Goal: Information Seeking & Learning: Learn about a topic

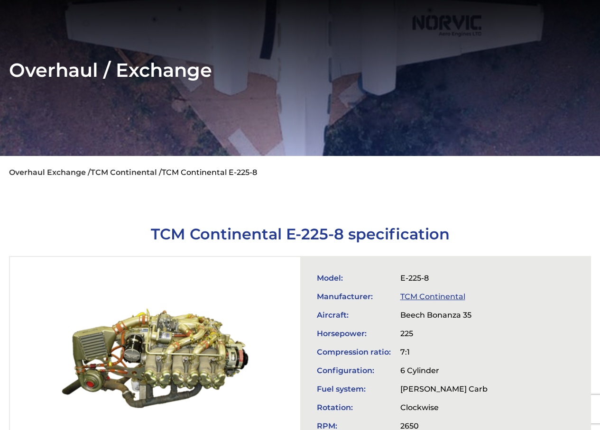
scroll to position [253, 0]
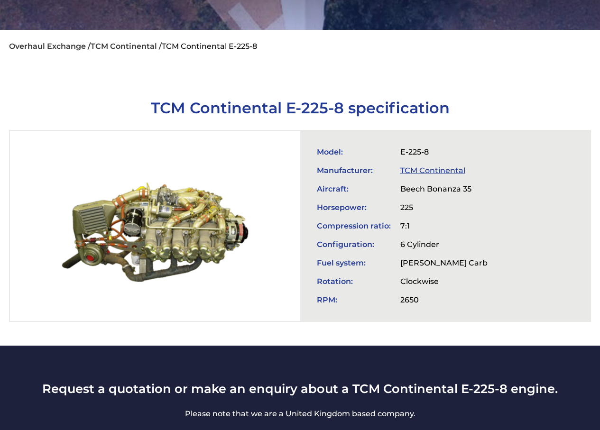
click at [454, 166] on link "TCM Continental" at bounding box center [432, 170] width 65 height 9
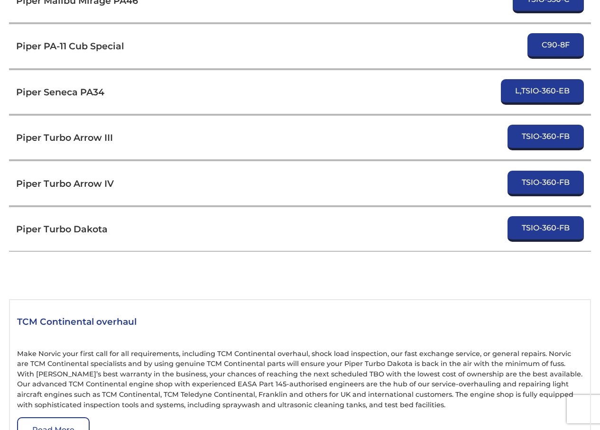
scroll to position [3669, 0]
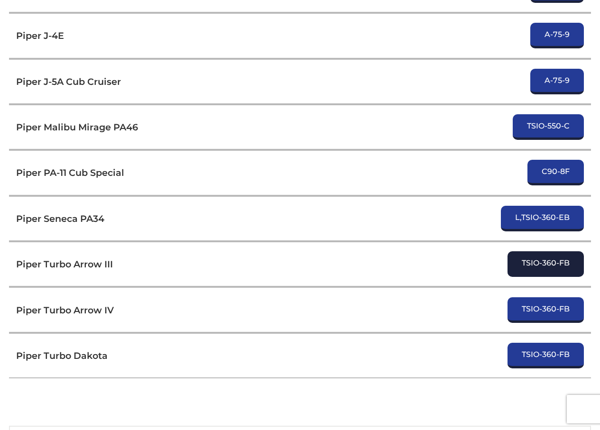
click at [546, 251] on link "TSIO-360-FB" at bounding box center [546, 264] width 76 height 26
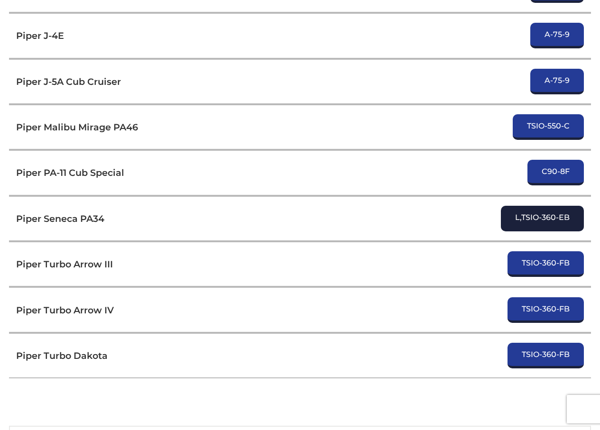
click at [543, 206] on link "L,TSIO-360-EB" at bounding box center [542, 219] width 83 height 26
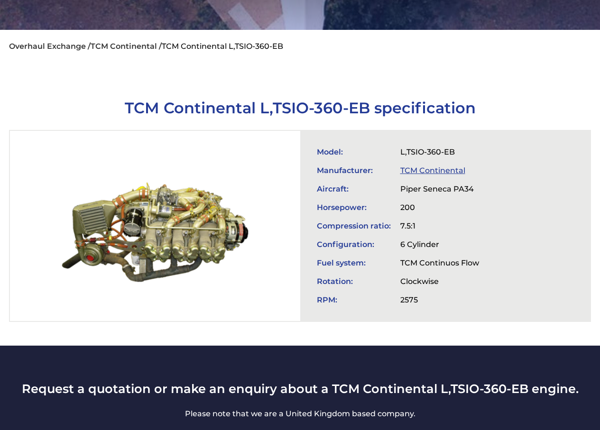
scroll to position [252, 0]
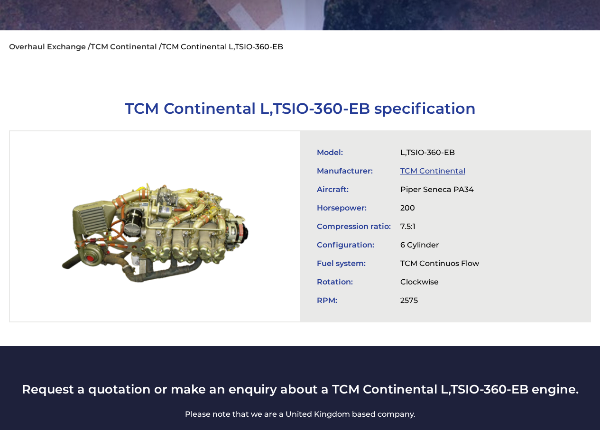
click at [162, 227] on div at bounding box center [155, 226] width 290 height 190
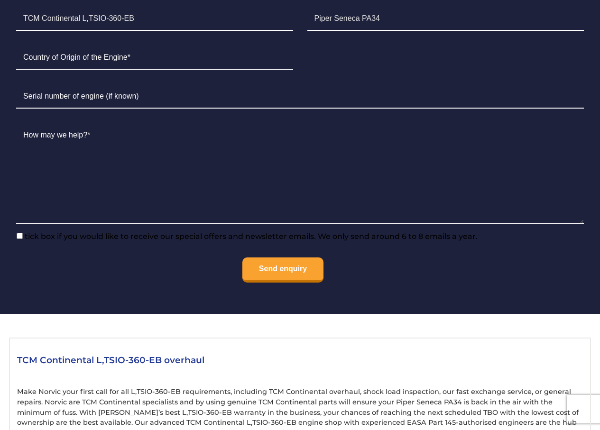
scroll to position [1011, 0]
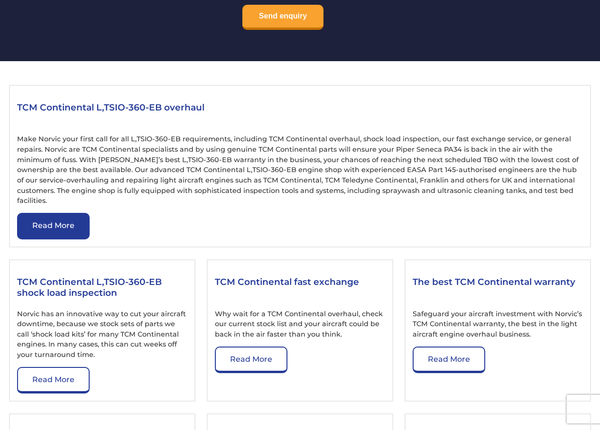
click at [63, 213] on link "Read More" at bounding box center [53, 226] width 73 height 27
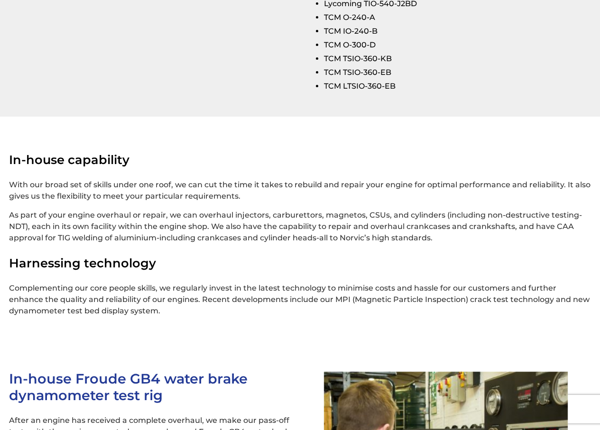
scroll to position [1645, 0]
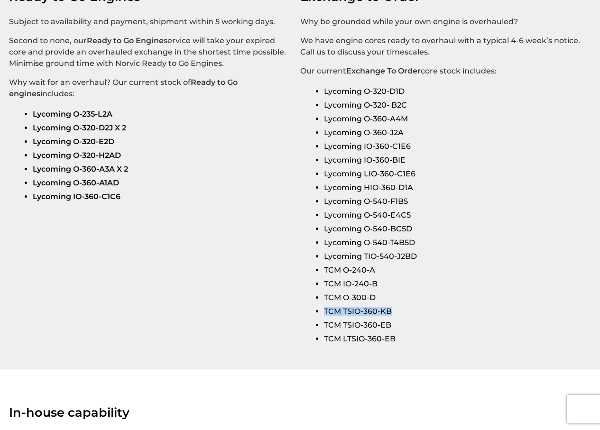
drag, startPoint x: 391, startPoint y: 297, endPoint x: 332, endPoint y: 295, distance: 58.9
click at [324, 305] on li "TCM TSIO-360-KB" at bounding box center [454, 312] width 260 height 14
copy li "TCM TSIO-360-KB"
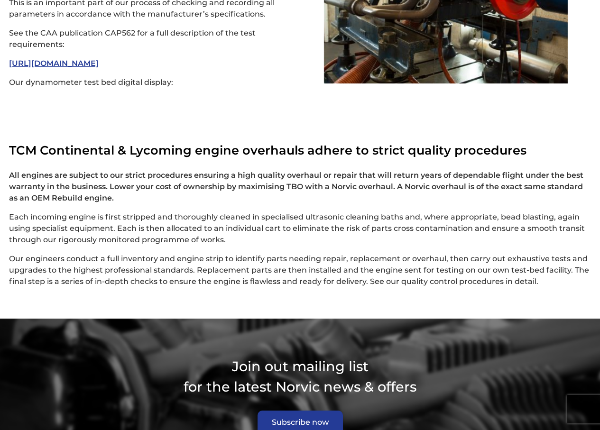
scroll to position [2495, 0]
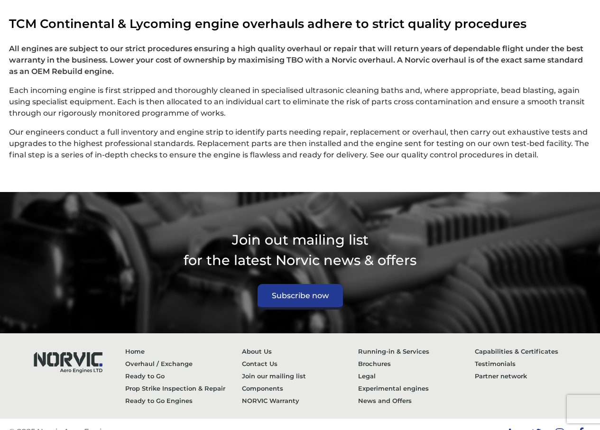
drag, startPoint x: 411, startPoint y: 200, endPoint x: 346, endPoint y: 192, distance: 65.0
click at [346, 192] on section "Join out mailing list for the latest Norvic news & offers Subscribe now" at bounding box center [300, 262] width 600 height 141
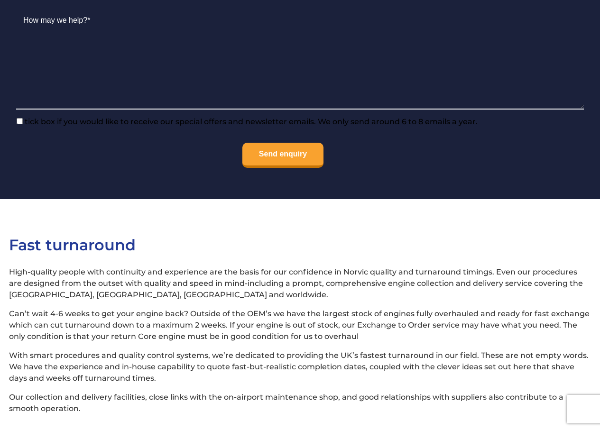
scroll to position [0, 0]
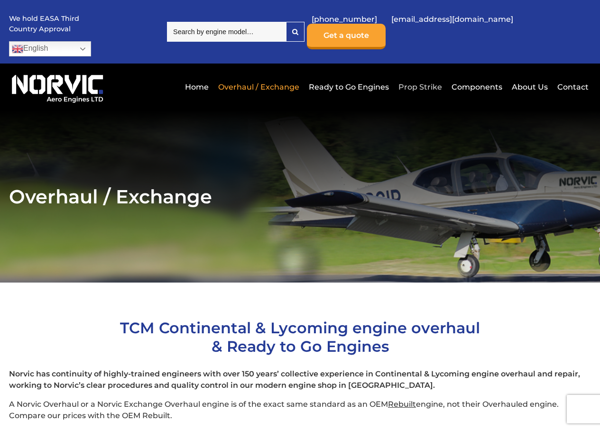
click at [426, 75] on link "Prop Strike" at bounding box center [420, 86] width 48 height 23
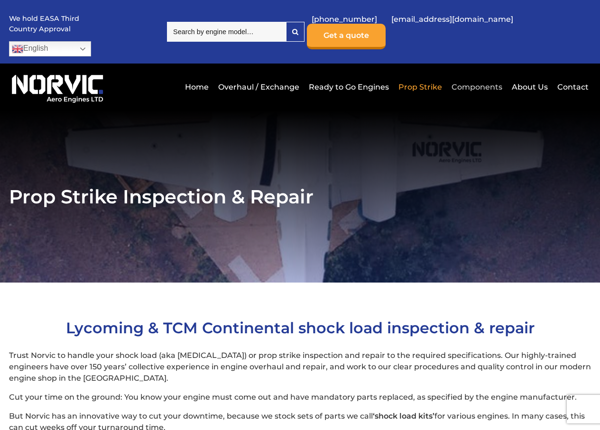
click at [487, 75] on link "Components" at bounding box center [477, 86] width 56 height 23
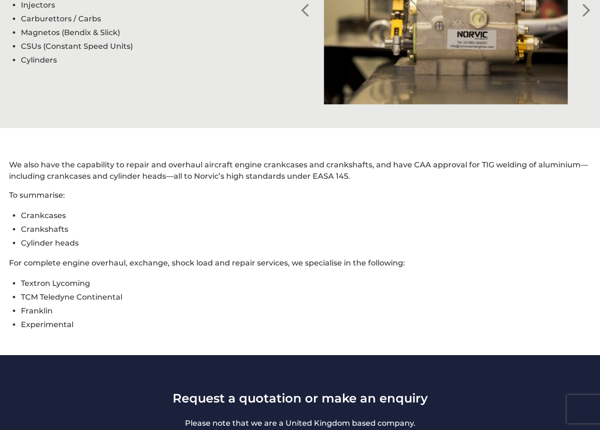
scroll to position [886, 0]
